Goal: Transaction & Acquisition: Purchase product/service

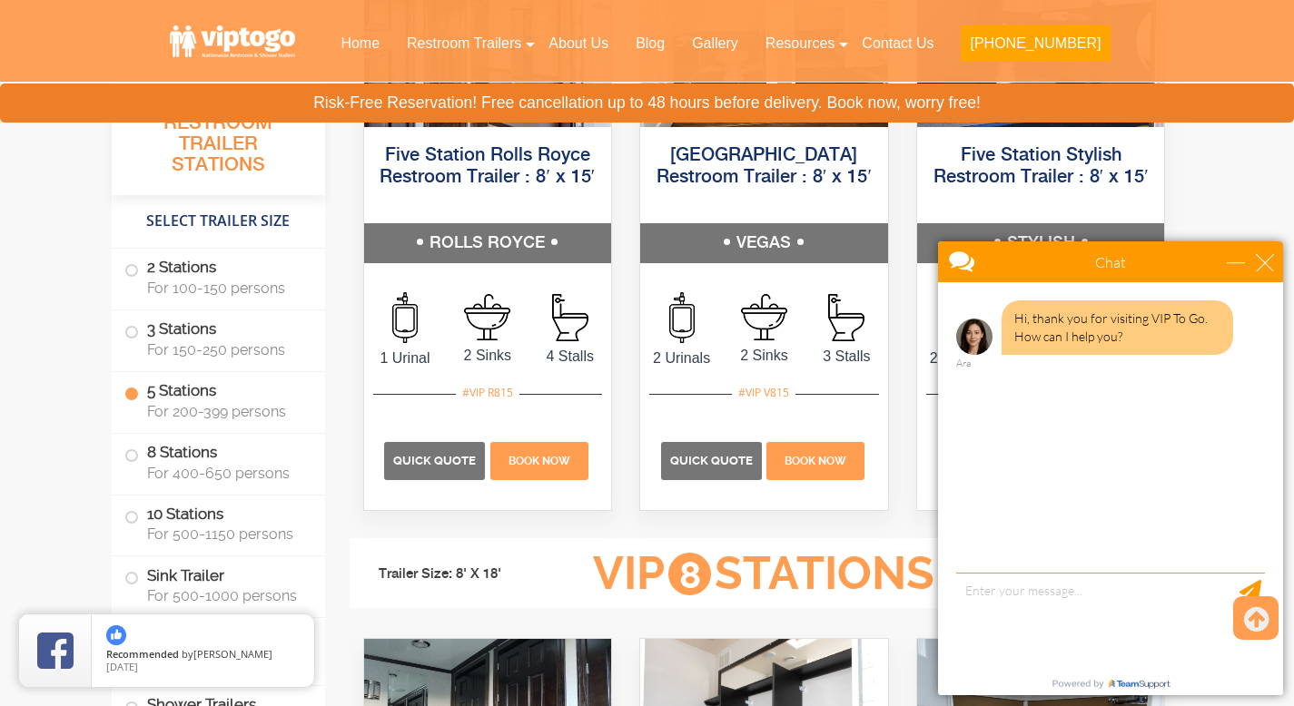
scroll to position [3007, 0]
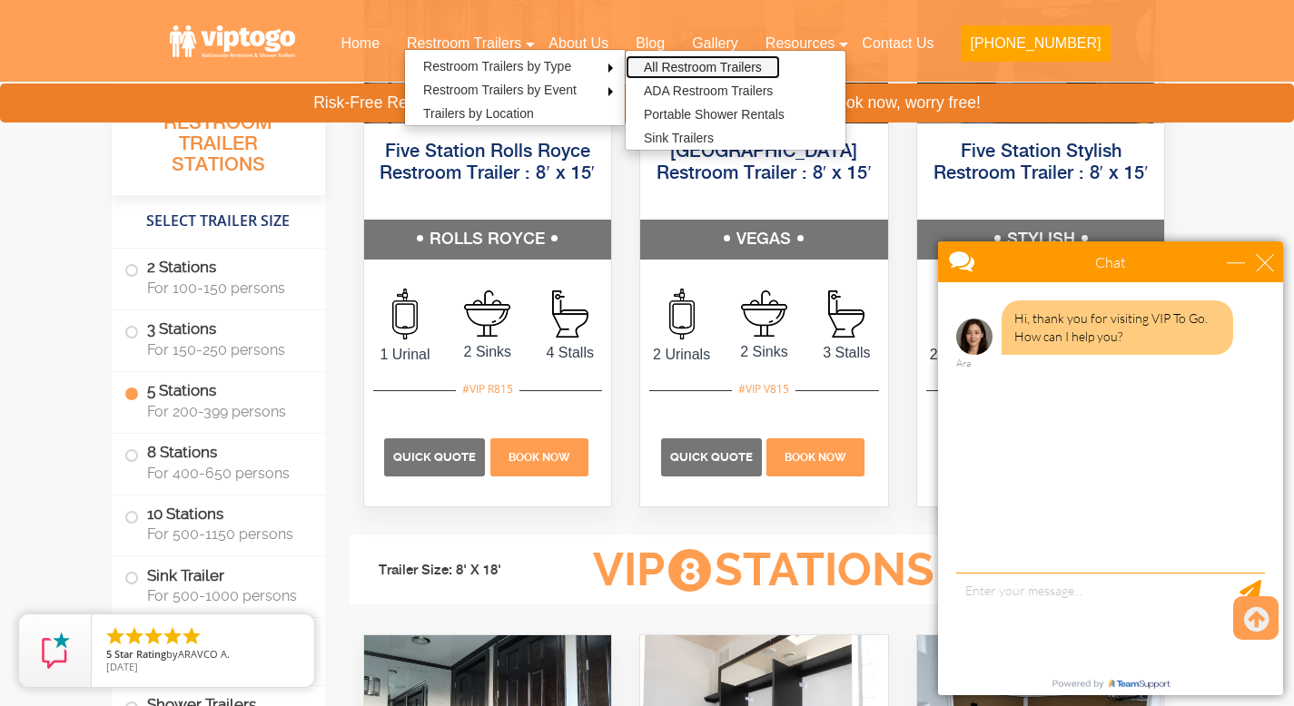
click at [711, 63] on link "All Restroom Trailers" at bounding box center [702, 67] width 154 height 24
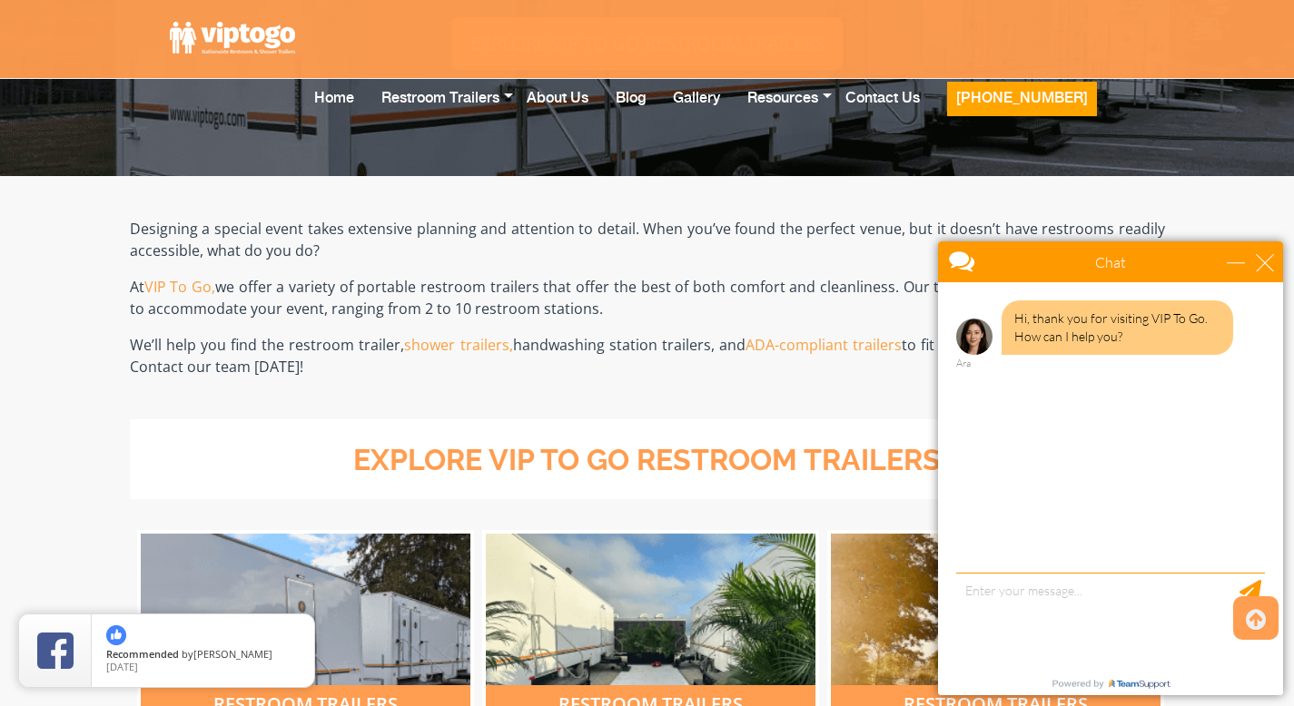
scroll to position [534, 0]
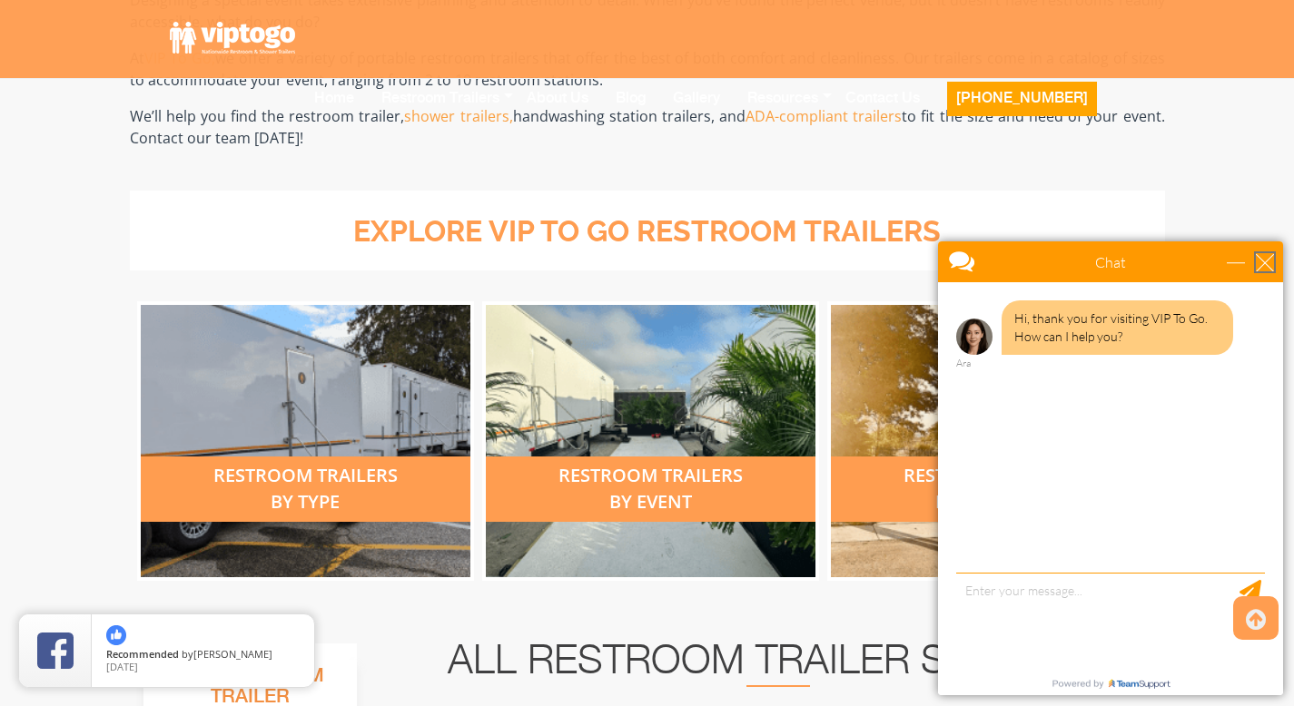
click at [1263, 271] on div "close" at bounding box center [1264, 262] width 18 height 18
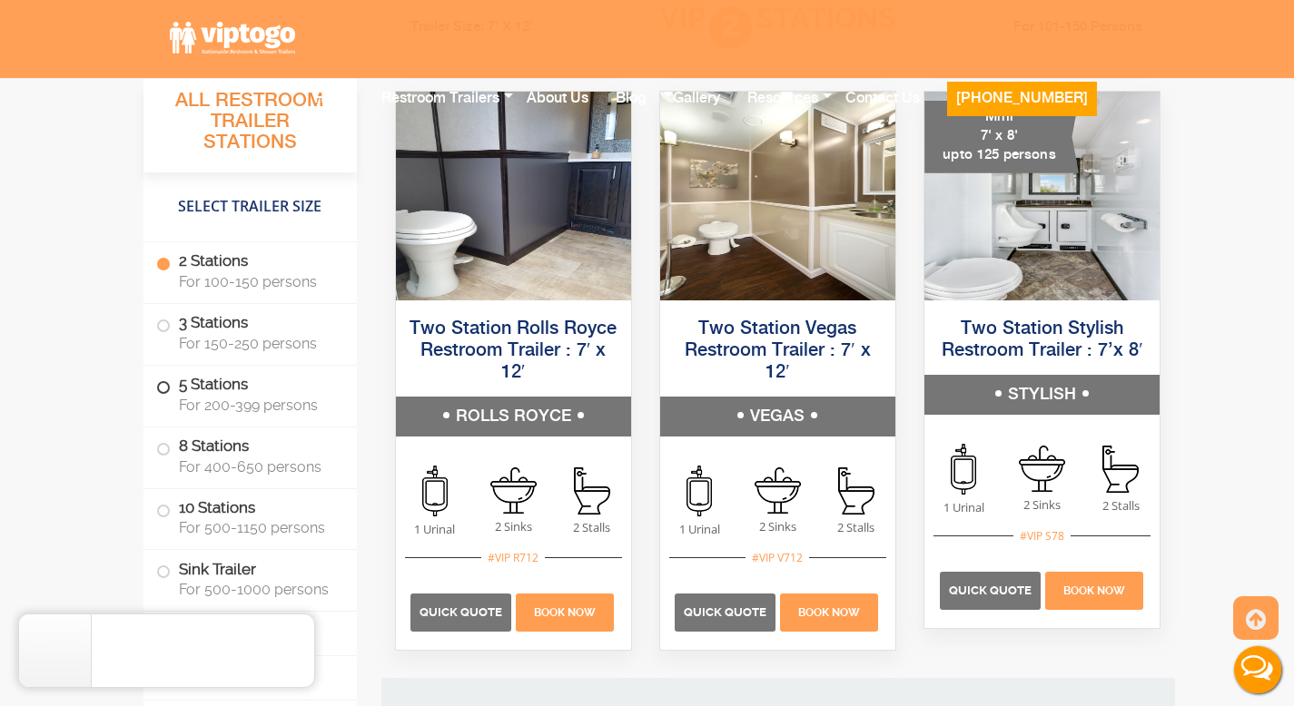
scroll to position [1381, 0]
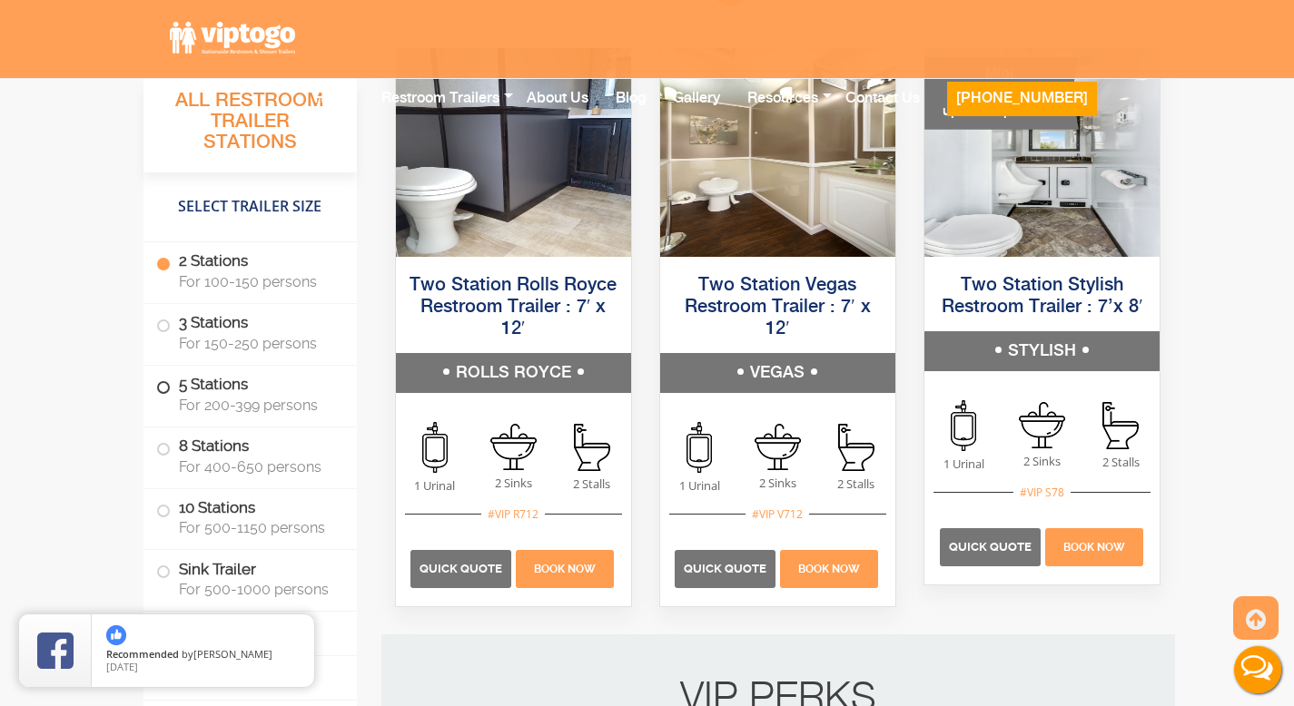
click at [166, 388] on span at bounding box center [163, 387] width 7 height 7
click at [167, 387] on span at bounding box center [163, 387] width 7 height 7
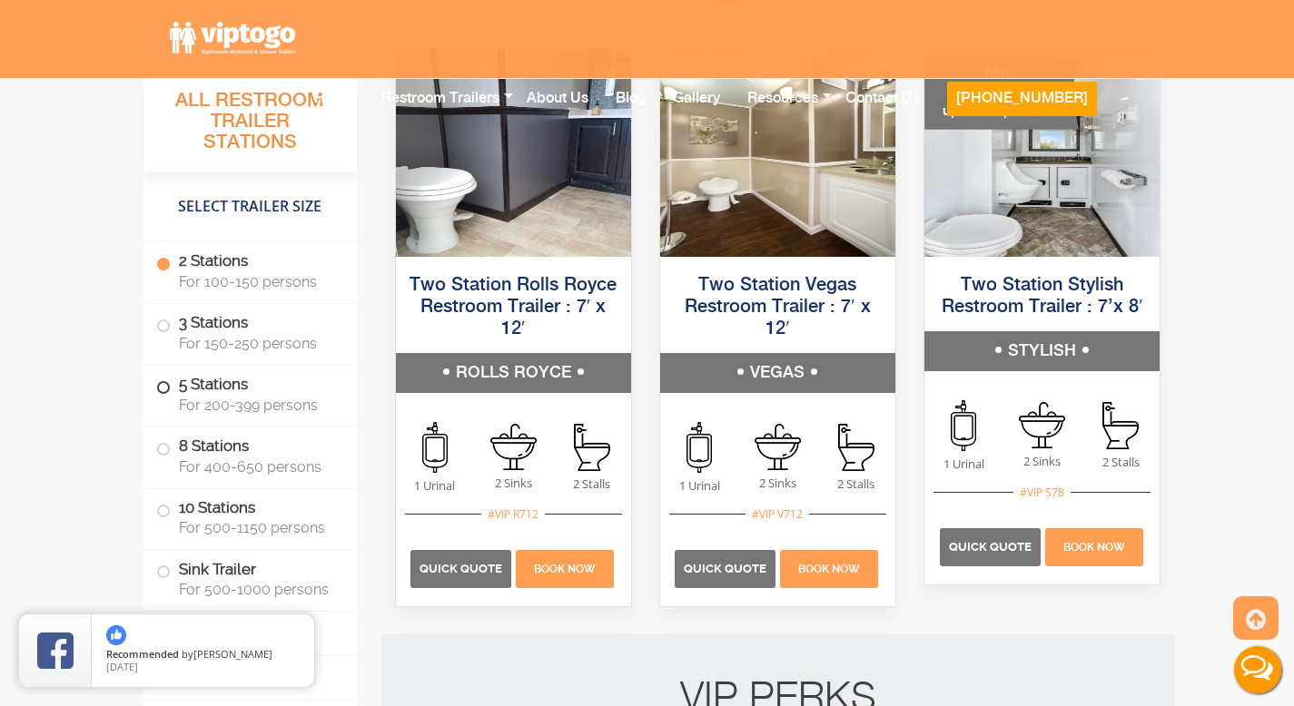
click at [199, 395] on label "5 Stations For 200-399 persons" at bounding box center [250, 394] width 188 height 56
click at [173, 389] on label "5 Stations For 200-399 persons" at bounding box center [250, 394] width 188 height 56
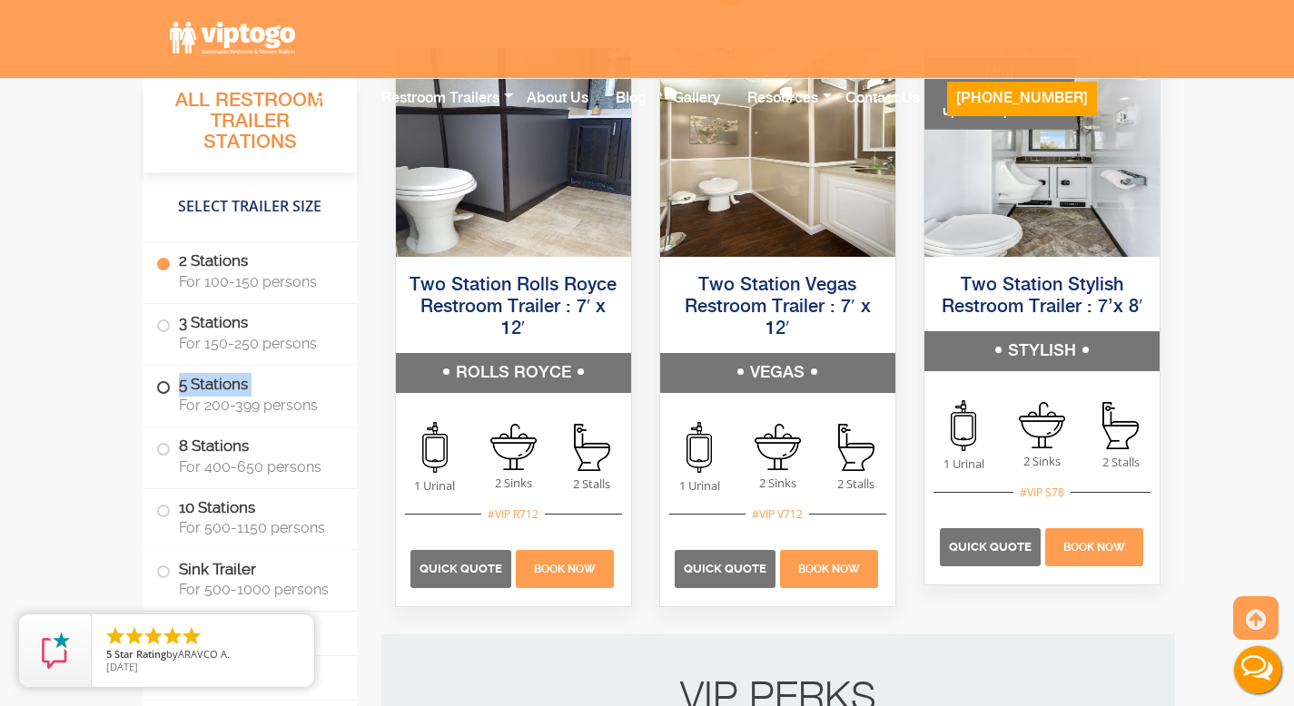
click at [172, 388] on label "5 Stations For 200-399 persons" at bounding box center [250, 394] width 188 height 56
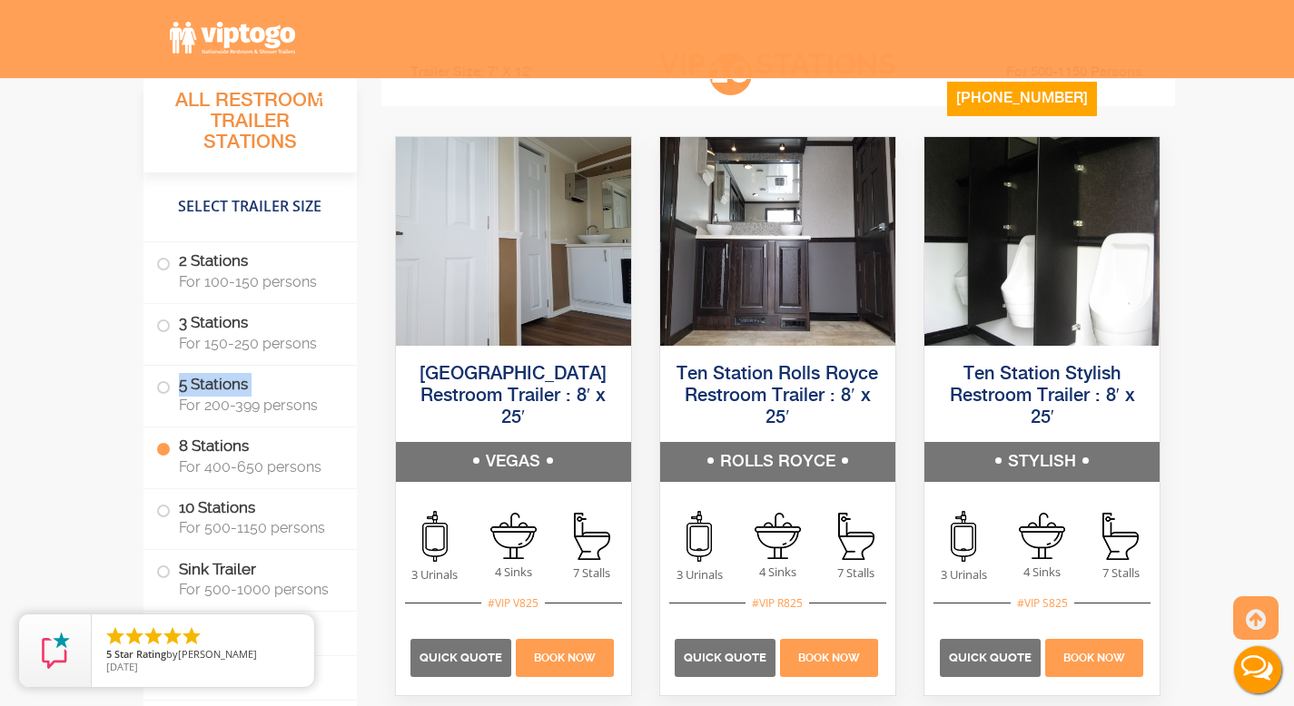
scroll to position [4493, 0]
